Goal: Find specific page/section: Find specific page/section

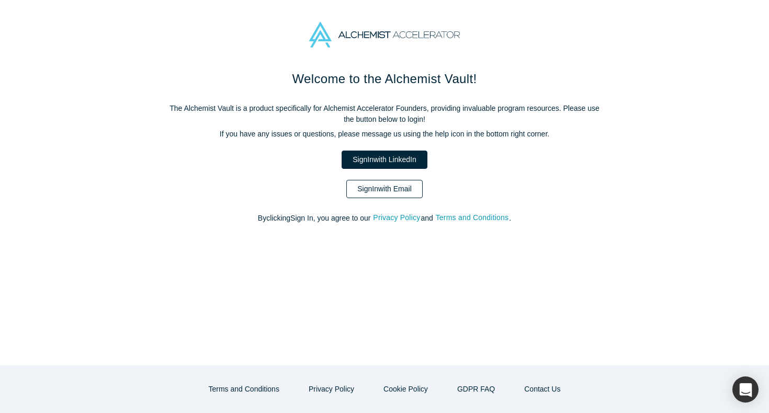
click at [400, 192] on link "Sign In with Email" at bounding box center [384, 189] width 76 height 18
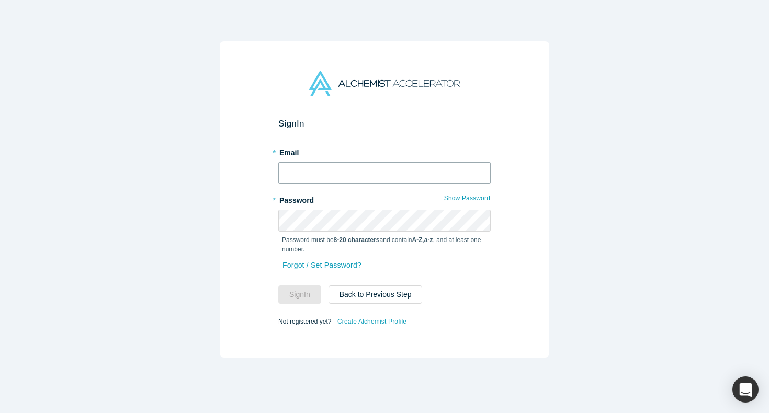
click at [360, 175] on input "text" at bounding box center [384, 173] width 212 height 22
type input "[EMAIL_ADDRESS][DOMAIN_NAME]"
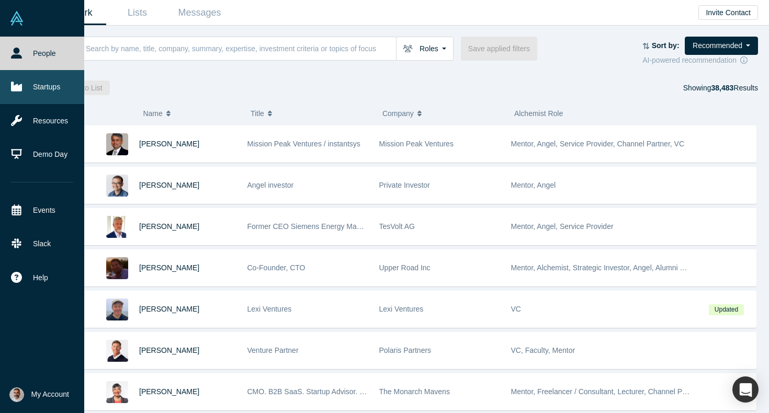
click at [16, 86] on icon at bounding box center [16, 86] width 11 height 9
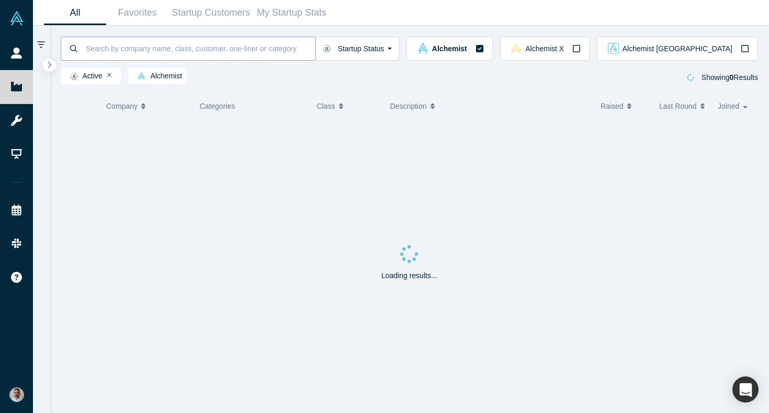
click at [156, 47] on input at bounding box center [200, 48] width 231 height 25
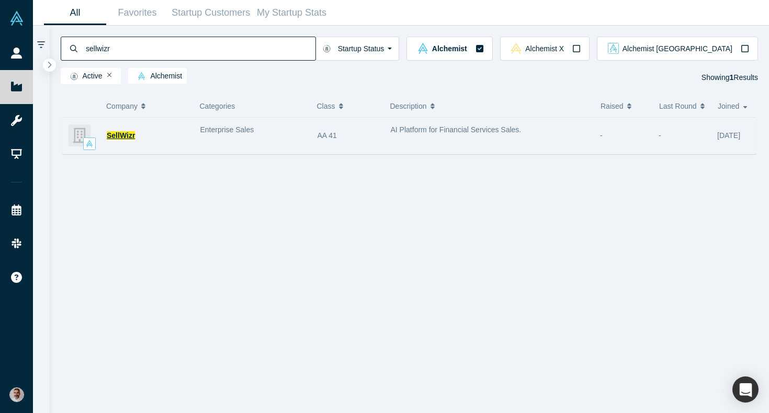
type input "sellwizr"
click at [117, 134] on span "SellWizr" at bounding box center [121, 135] width 28 height 8
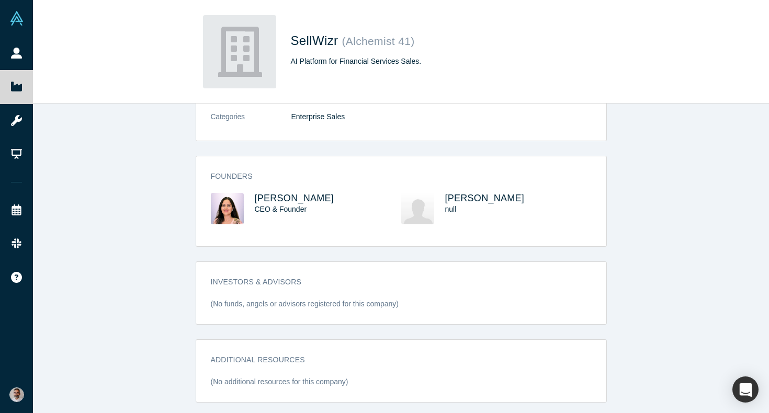
scroll to position [186, 0]
